Goal: Information Seeking & Learning: Understand process/instructions

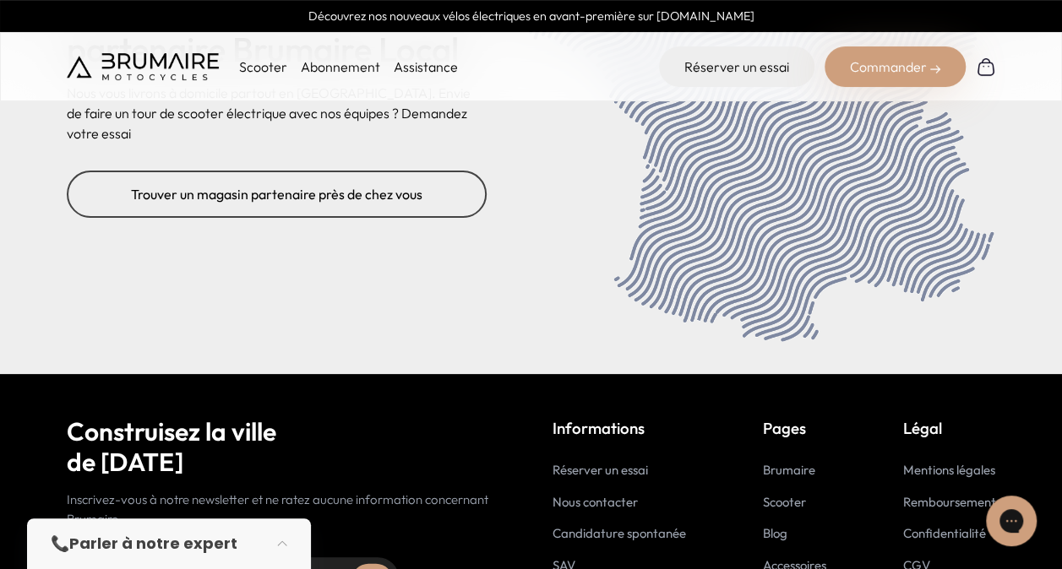
scroll to position [6978, 0]
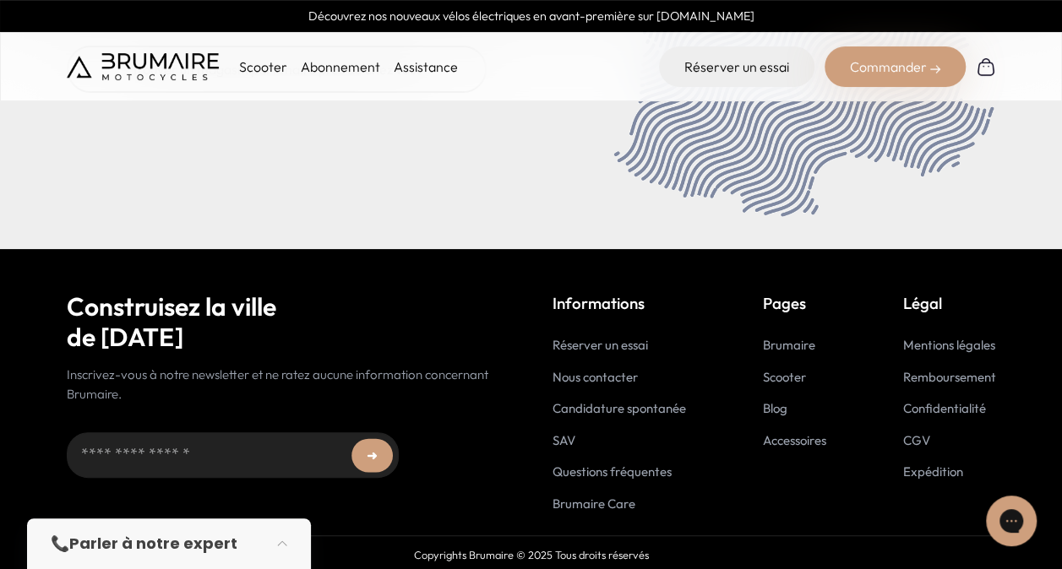
click at [578, 371] on link "Nous contacter" at bounding box center [595, 377] width 85 height 16
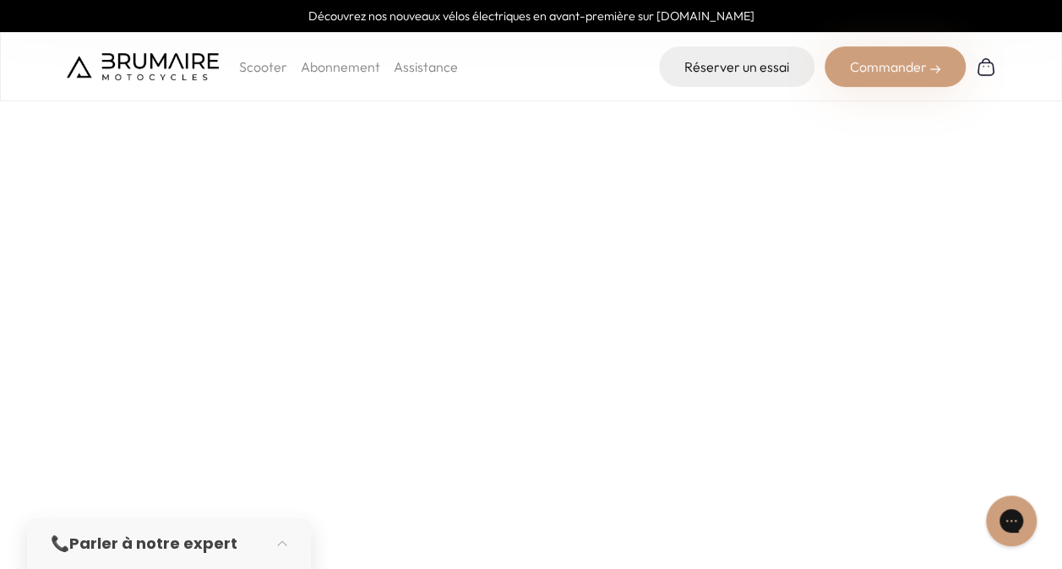
click at [165, 64] on img at bounding box center [143, 66] width 152 height 27
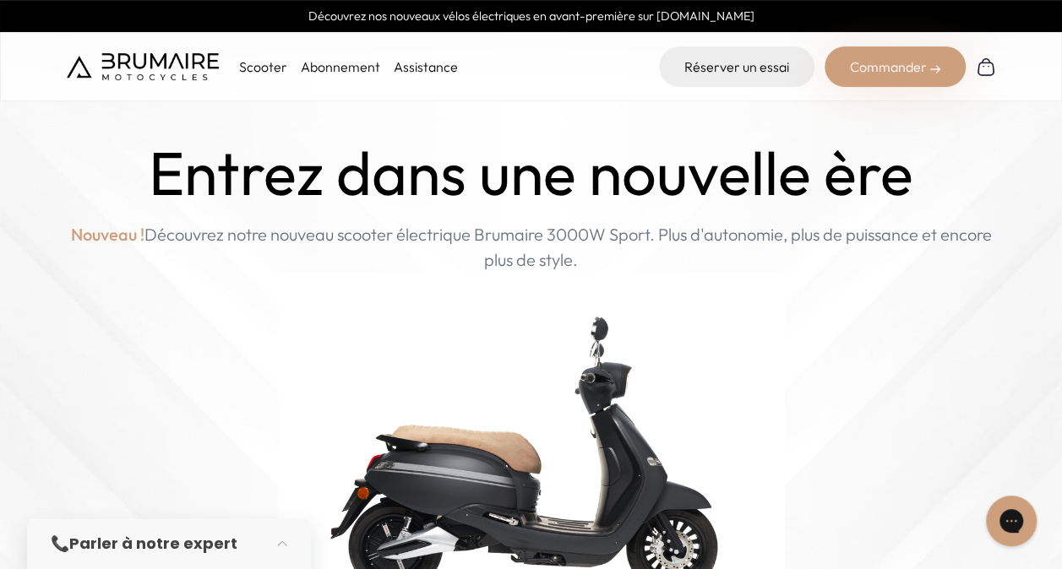
click at [328, 67] on link "Abonnement" at bounding box center [340, 66] width 79 height 17
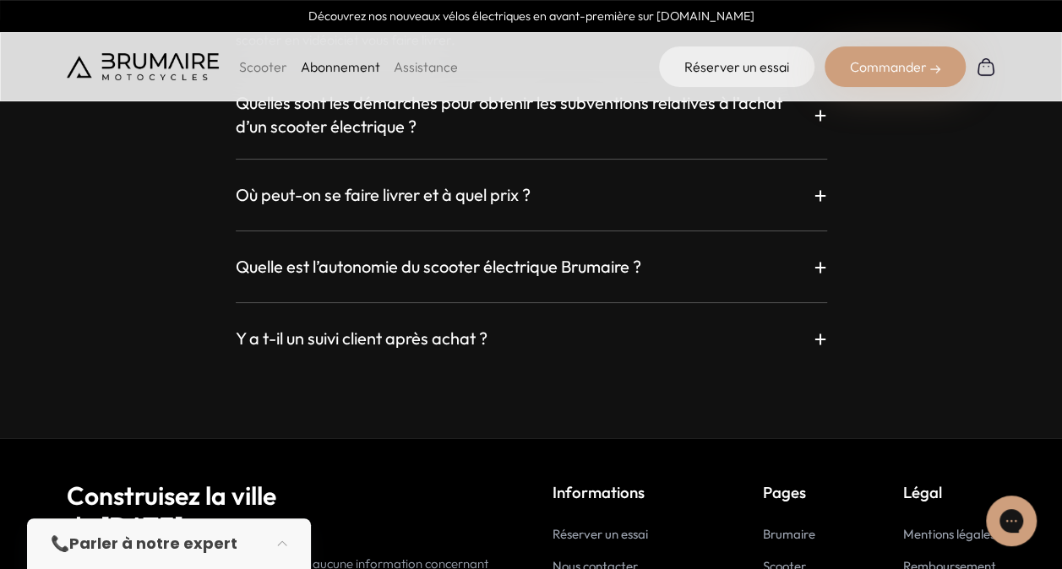
scroll to position [3231, 0]
